Goal: Task Accomplishment & Management: Manage account settings

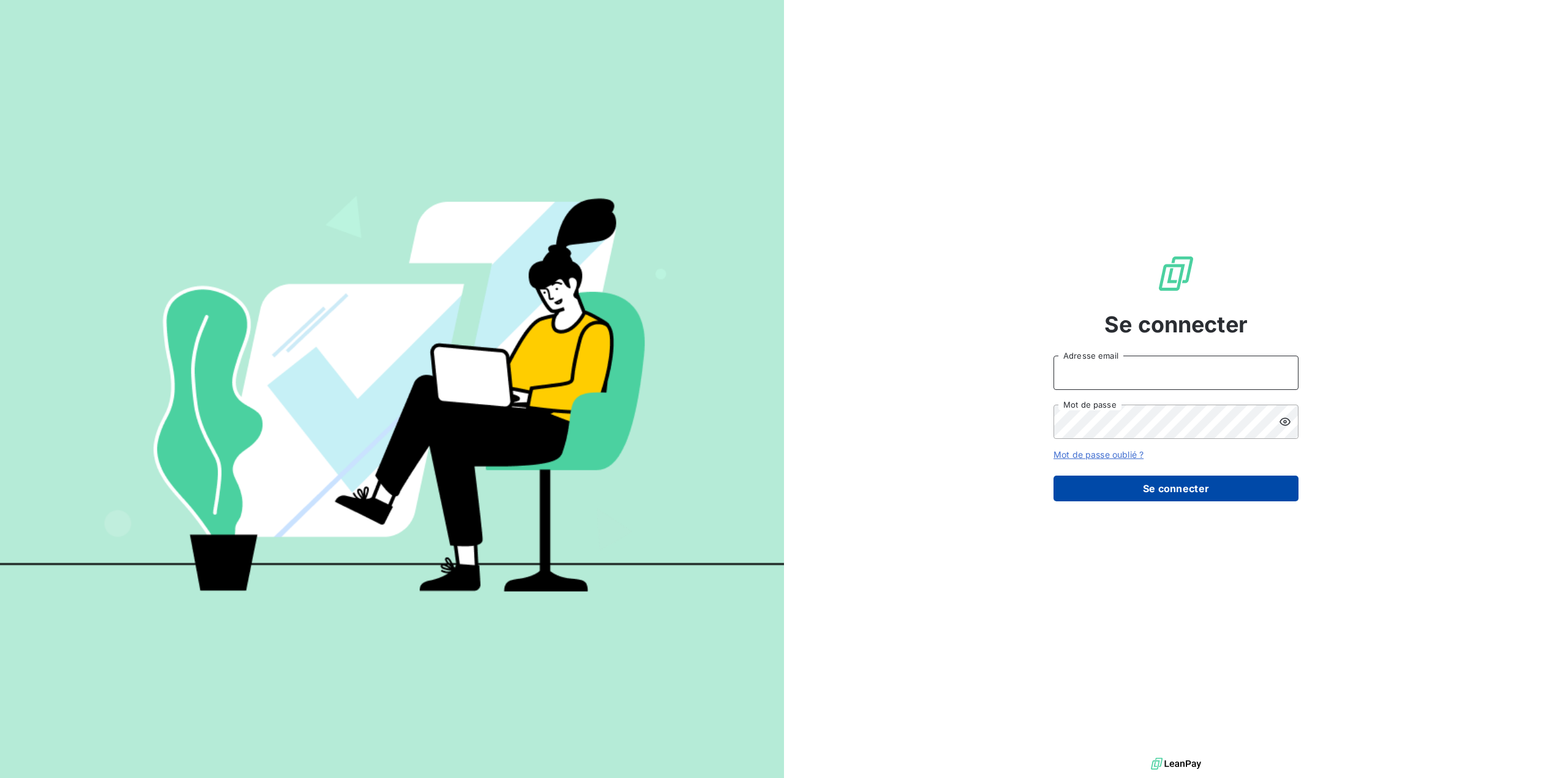
type input "germar.breton@orange.fr"
click at [1171, 486] on button "Se connecter" at bounding box center [1175, 489] width 245 height 26
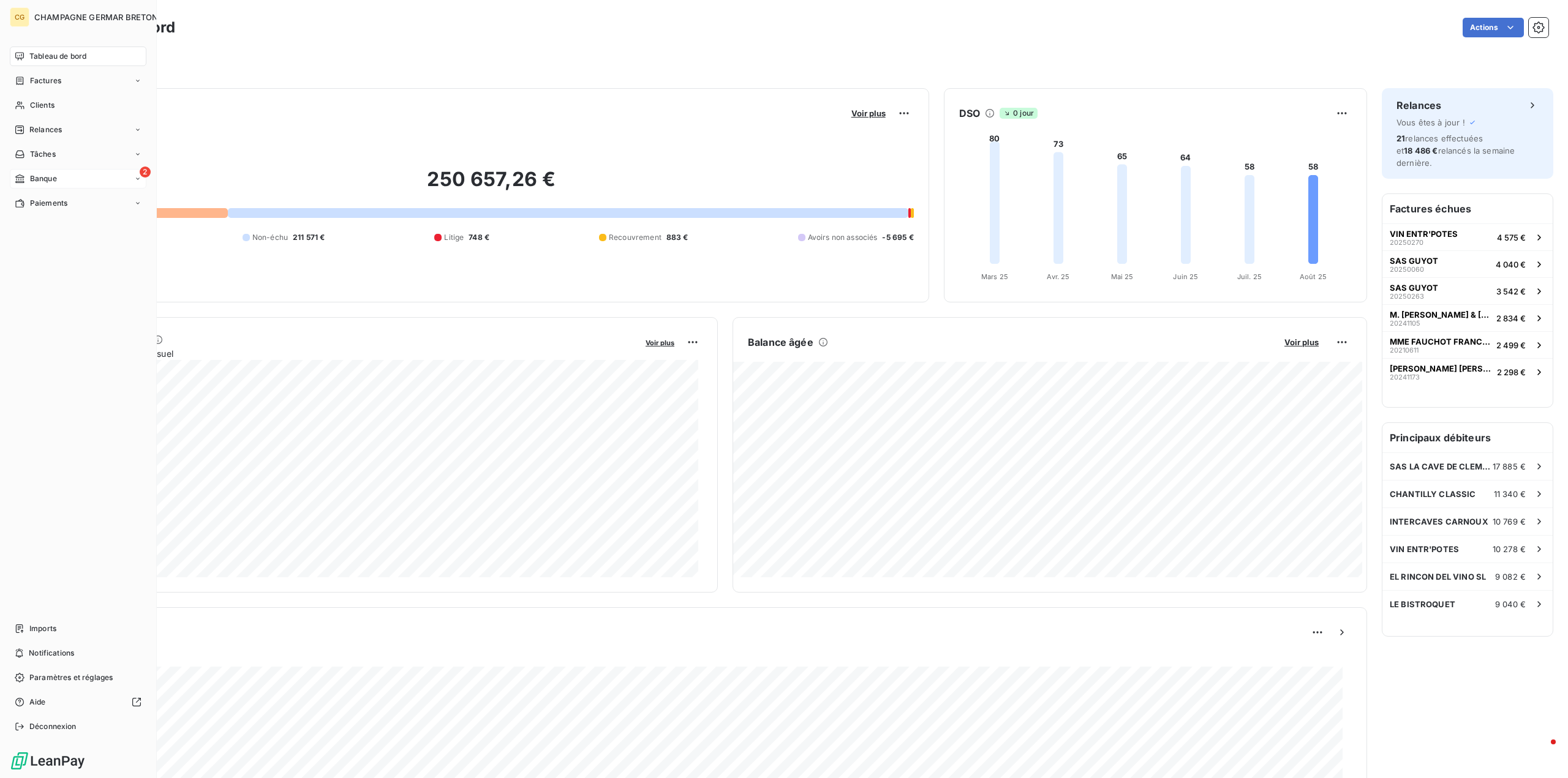
click at [33, 177] on span "Banque" at bounding box center [43, 179] width 27 height 11
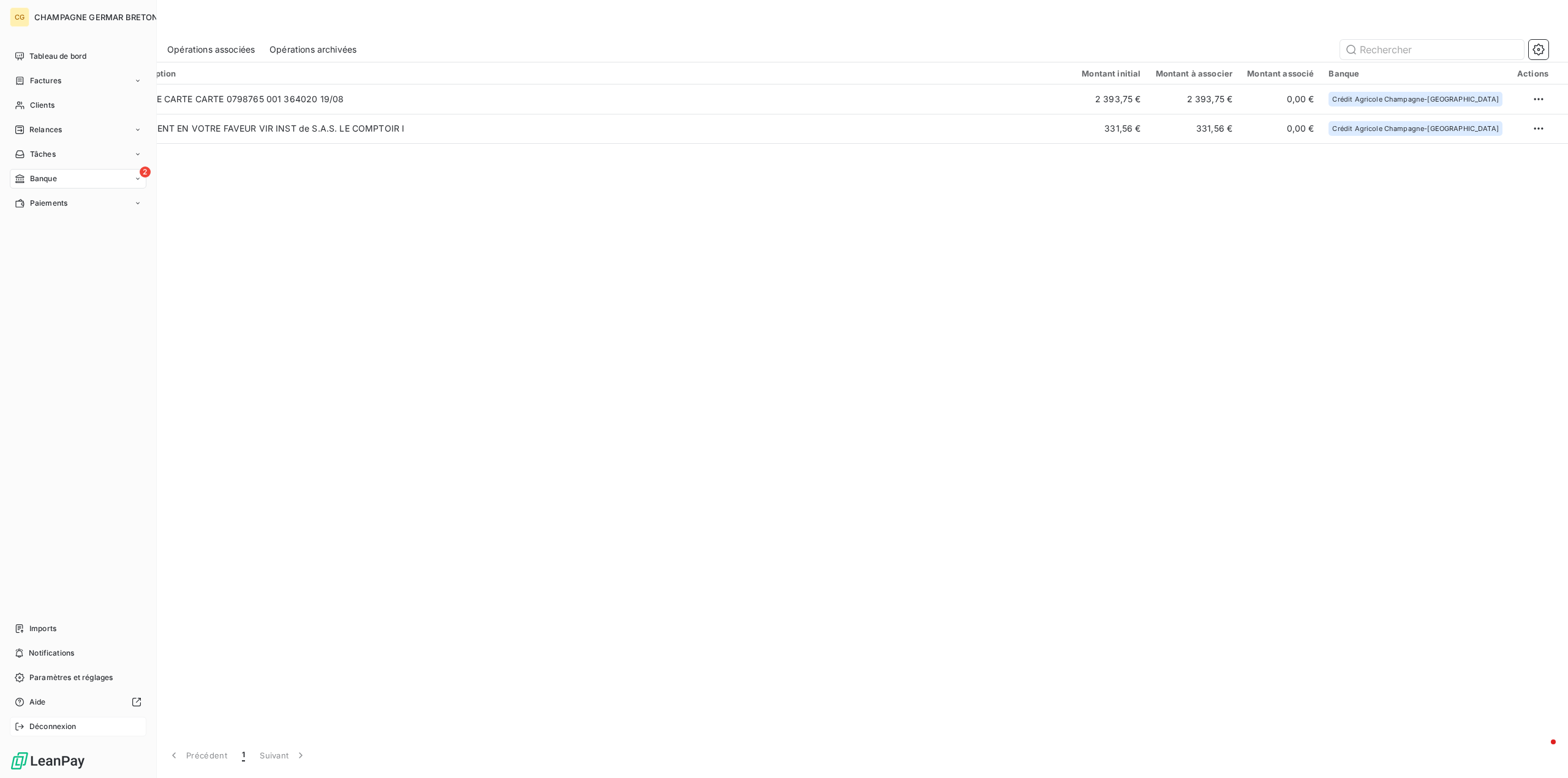
click at [28, 727] on div "Déconnexion" at bounding box center [78, 727] width 137 height 20
